Goal: Task Accomplishment & Management: Complete application form

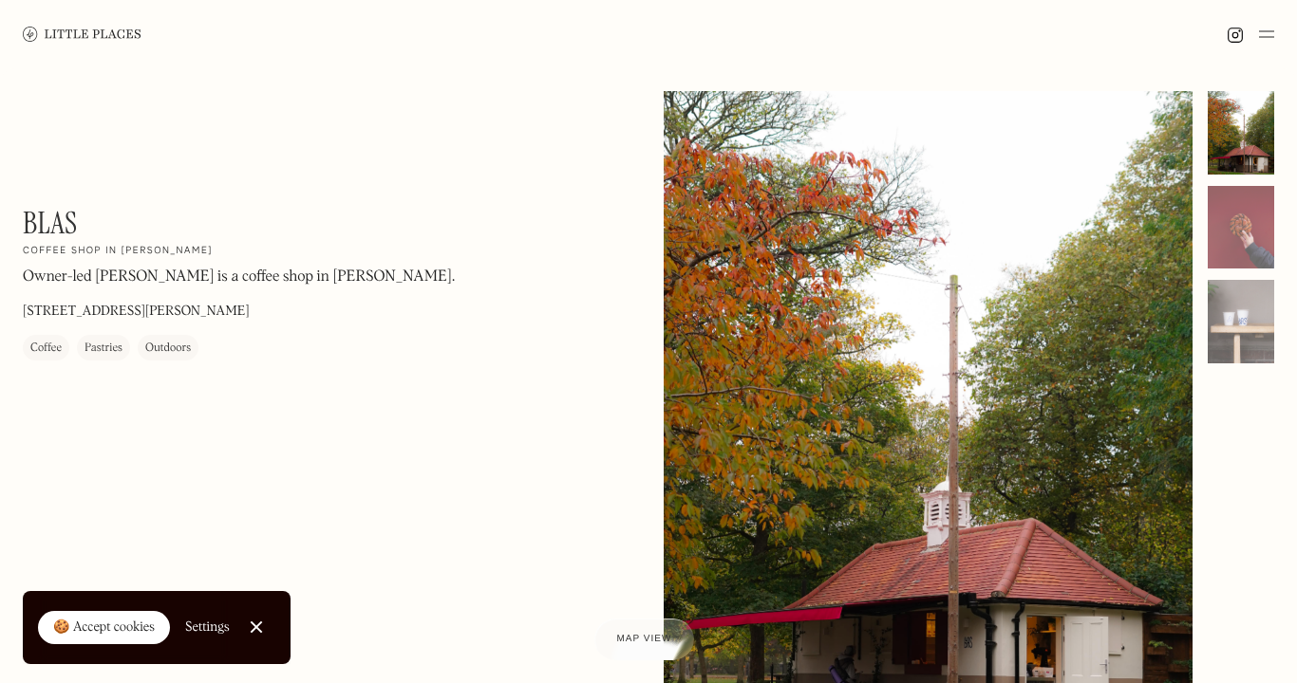
click at [261, 616] on link "Close Cookie Popup" at bounding box center [256, 627] width 38 height 38
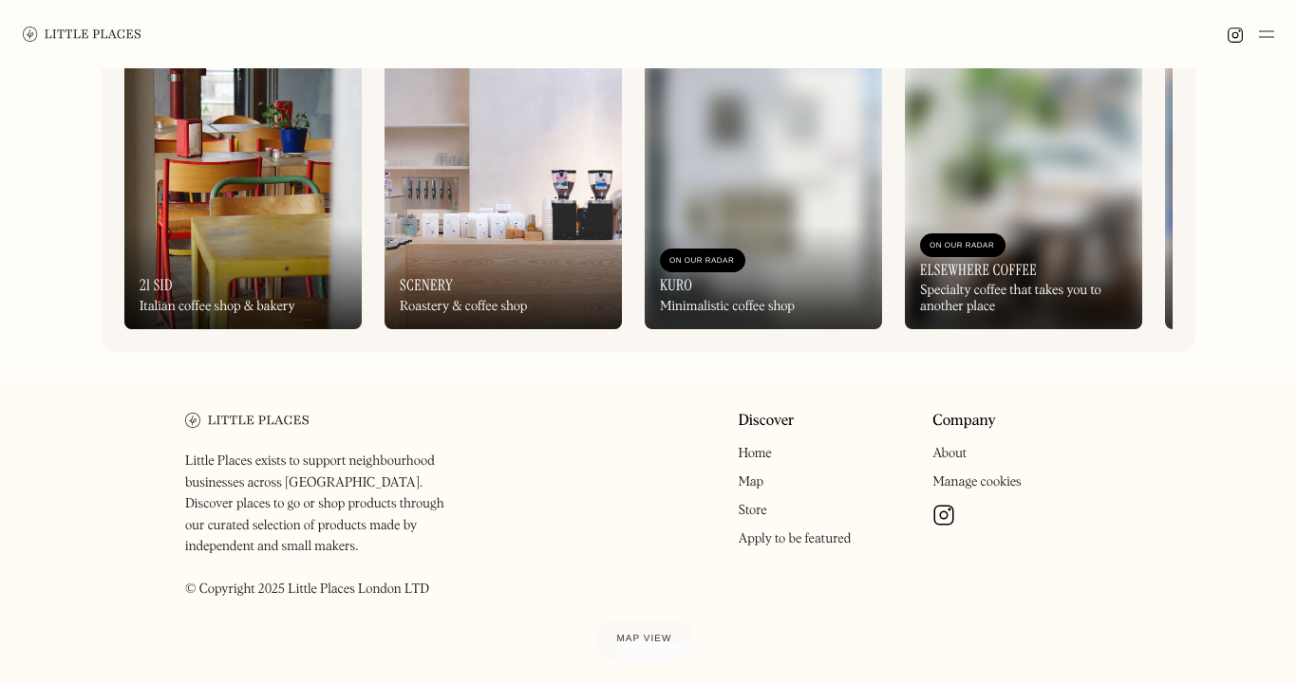
scroll to position [889, 0]
click at [1271, 28] on img at bounding box center [1266, 34] width 15 height 23
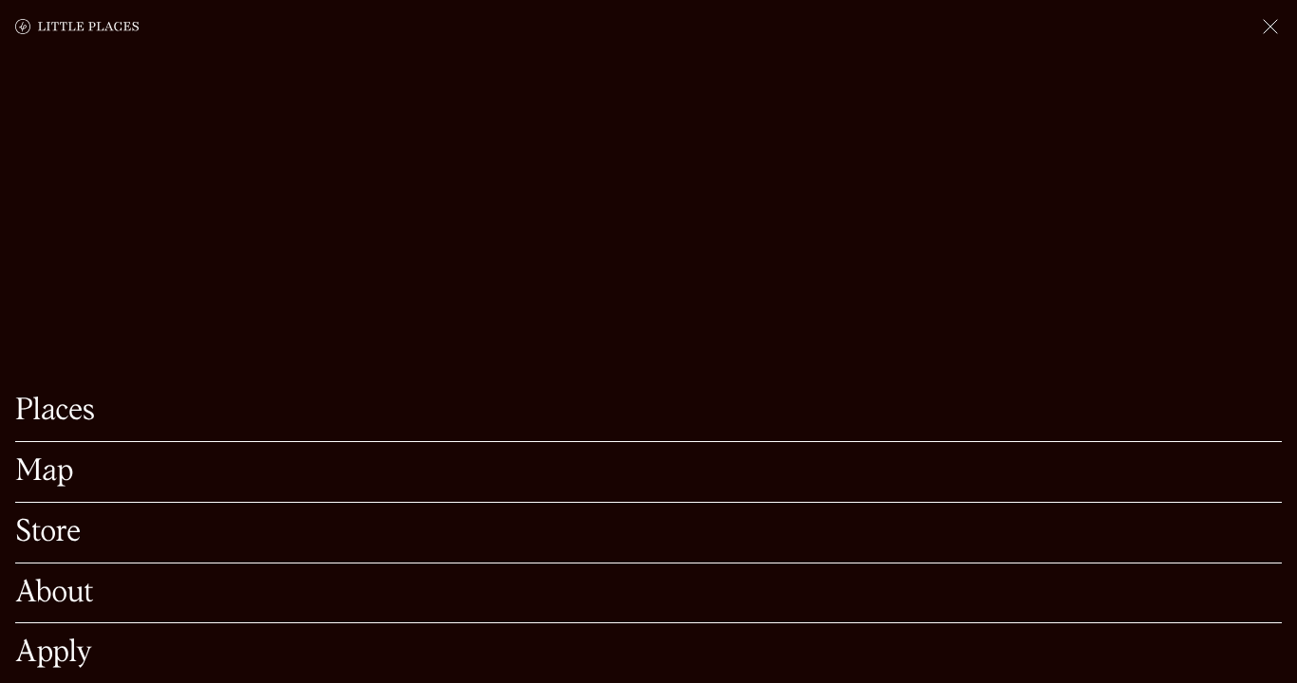
click at [78, 646] on link "Apply" at bounding box center [648, 653] width 1266 height 29
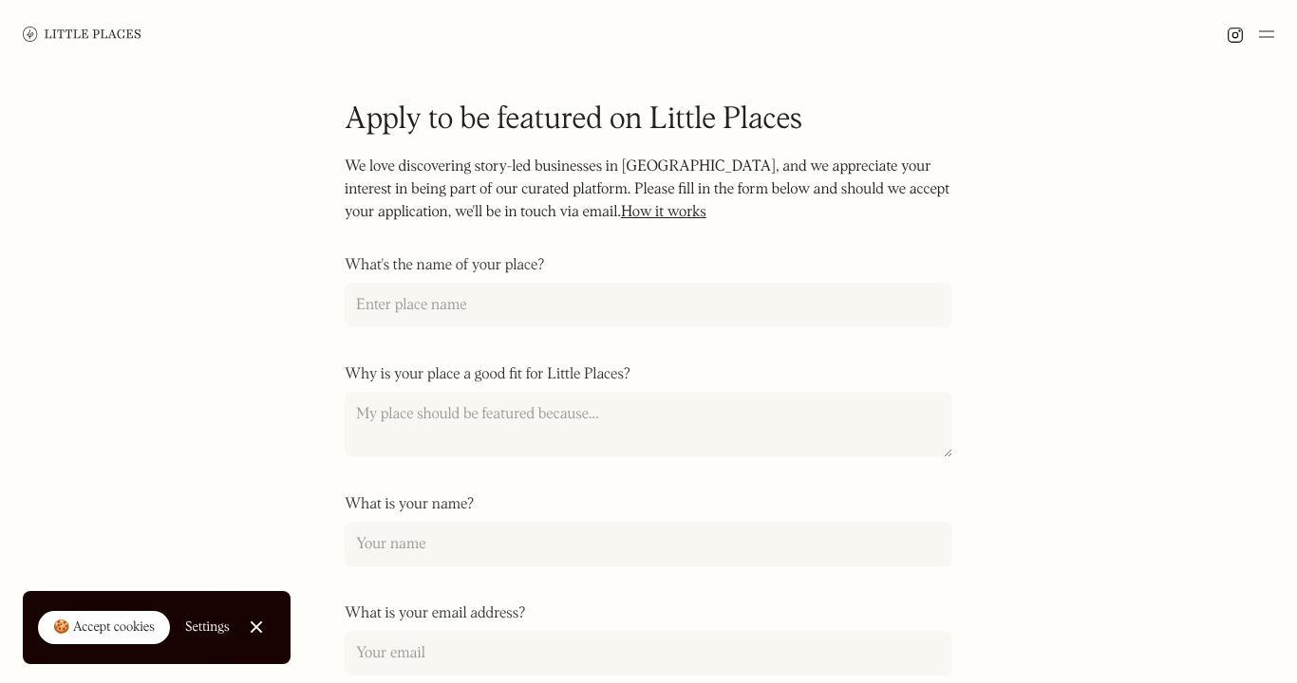
click at [1261, 25] on img at bounding box center [1266, 34] width 15 height 23
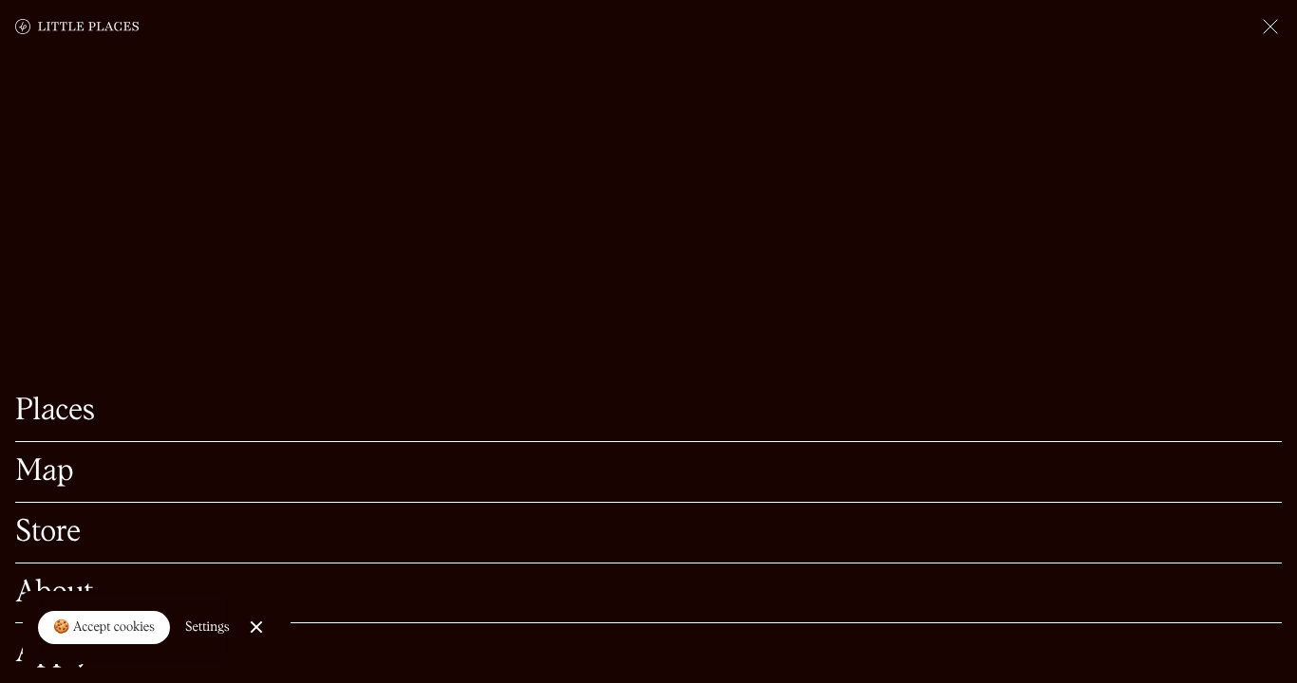
scroll to position [384, 0]
click at [108, 632] on div "🍪 Accept cookies" at bounding box center [104, 628] width 102 height 19
